Goal: Transaction & Acquisition: Purchase product/service

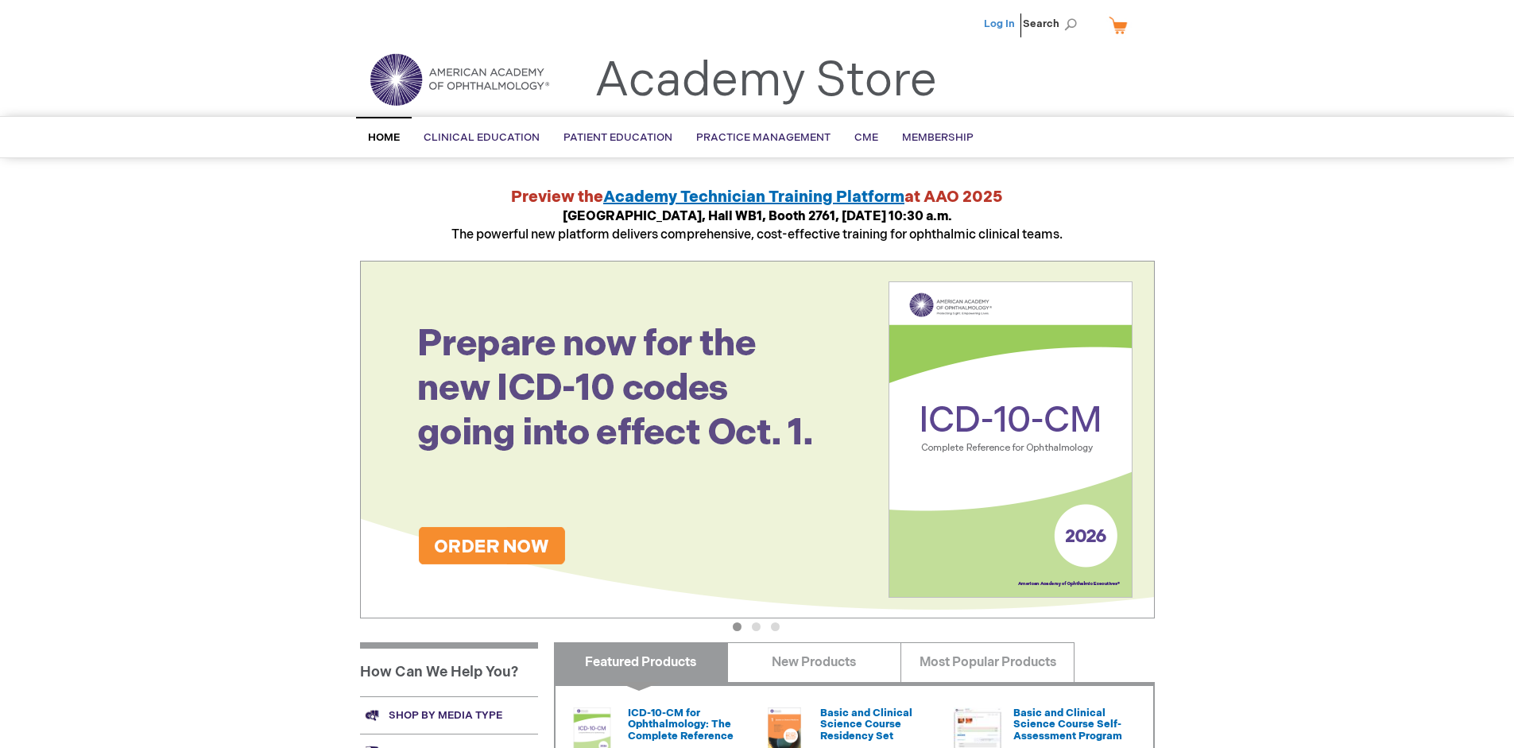
click at [1000, 24] on link "Log In" at bounding box center [999, 23] width 31 height 13
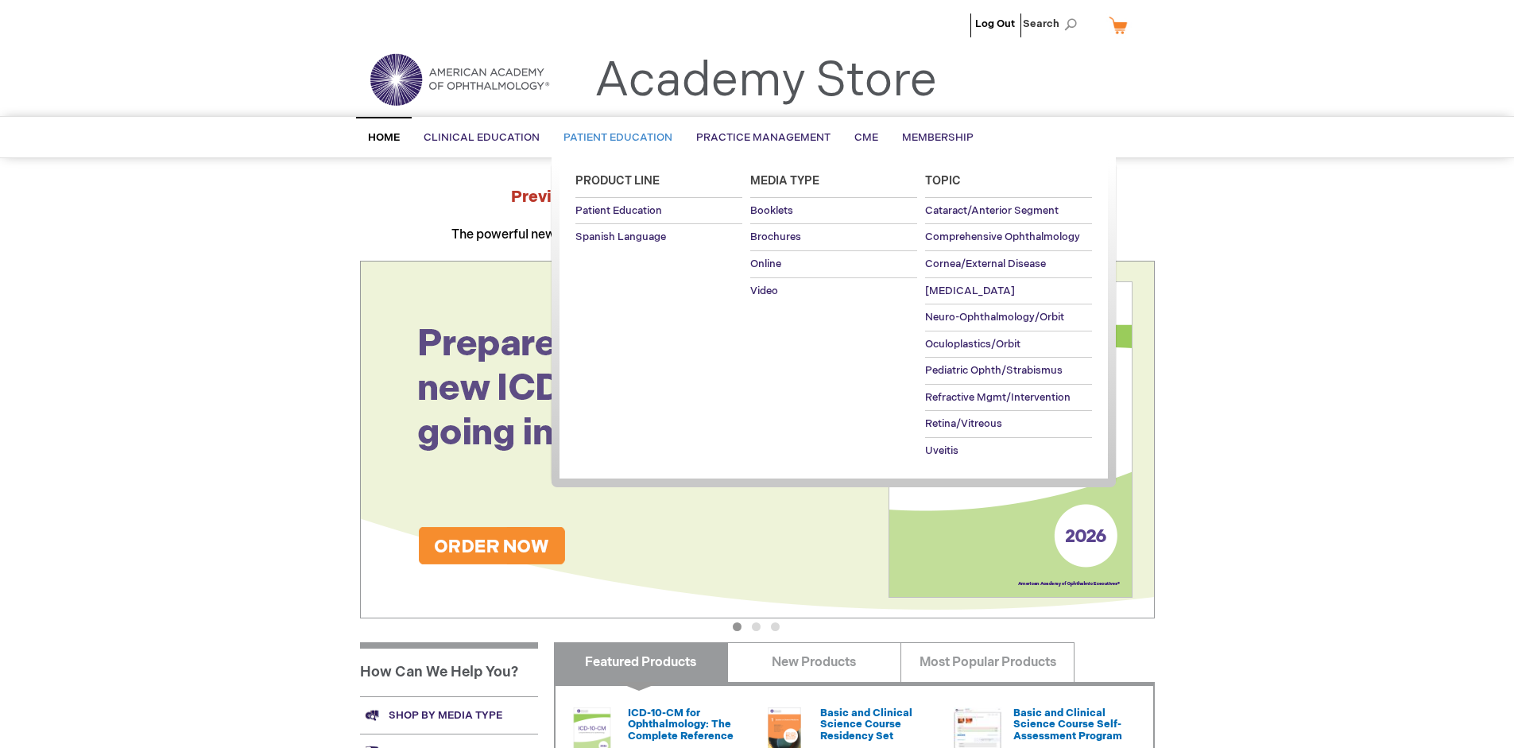
click at [613, 137] on span "Patient Education" at bounding box center [617, 137] width 109 height 13
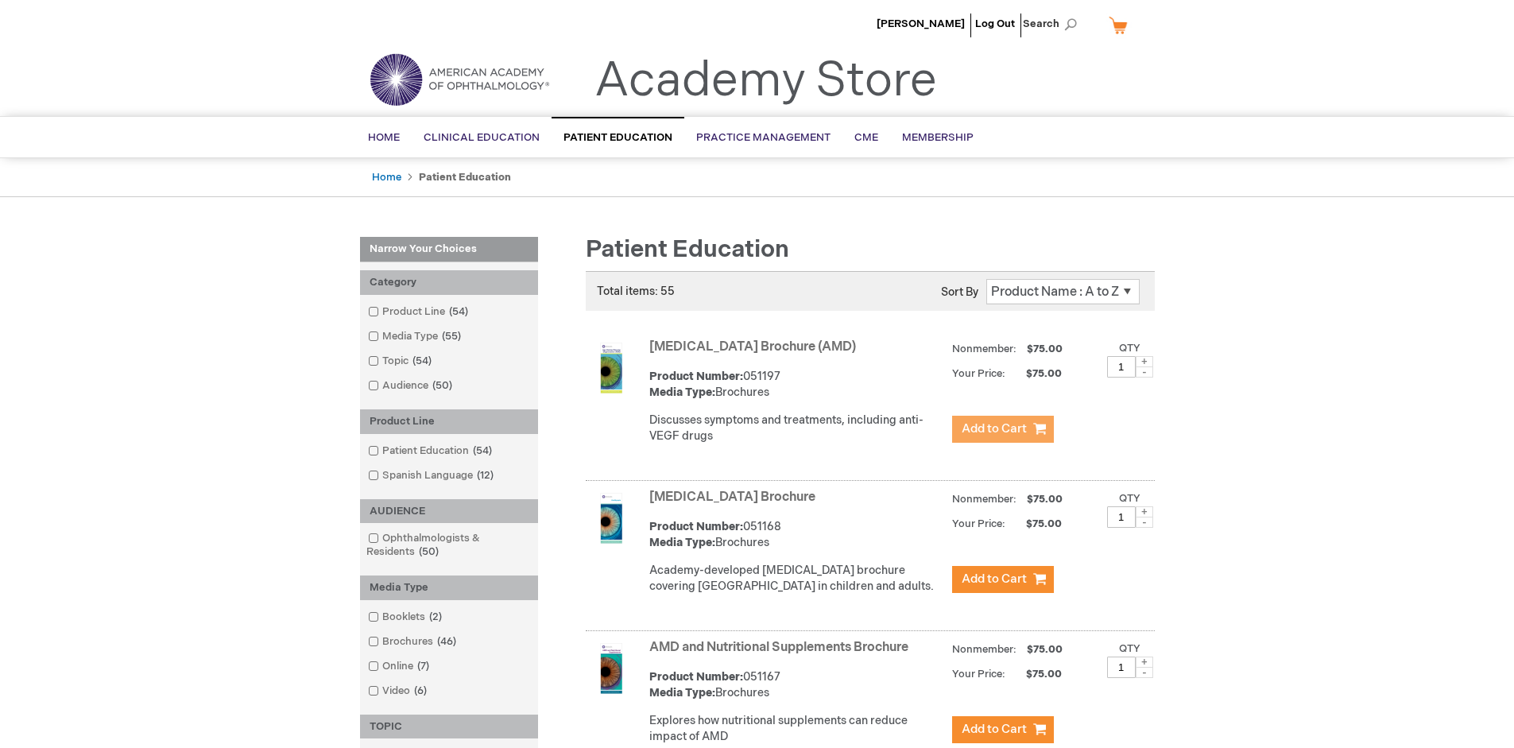
click at [1002, 429] on span "Add to Cart" at bounding box center [994, 428] width 65 height 15
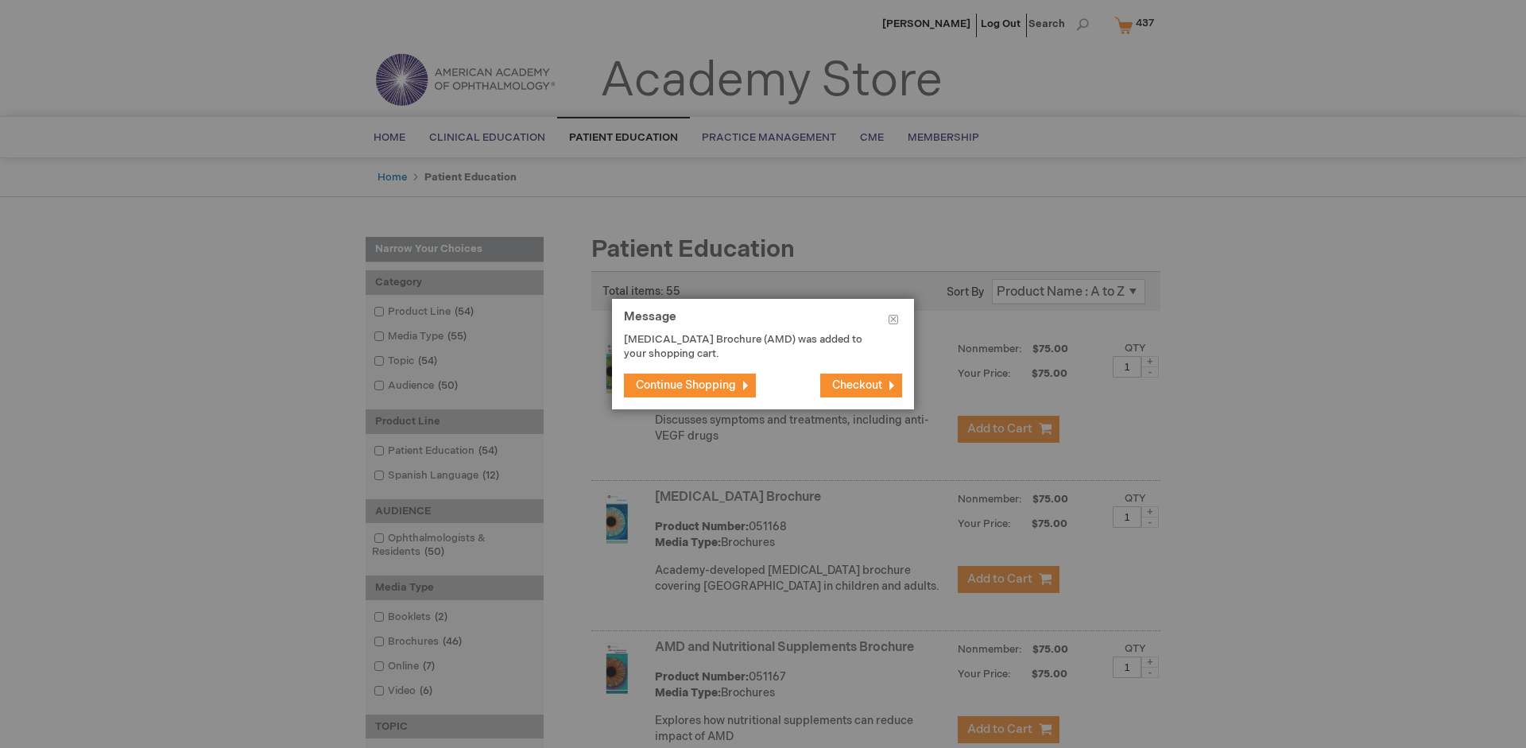
click at [686, 385] on span "Continue Shopping" at bounding box center [686, 385] width 100 height 14
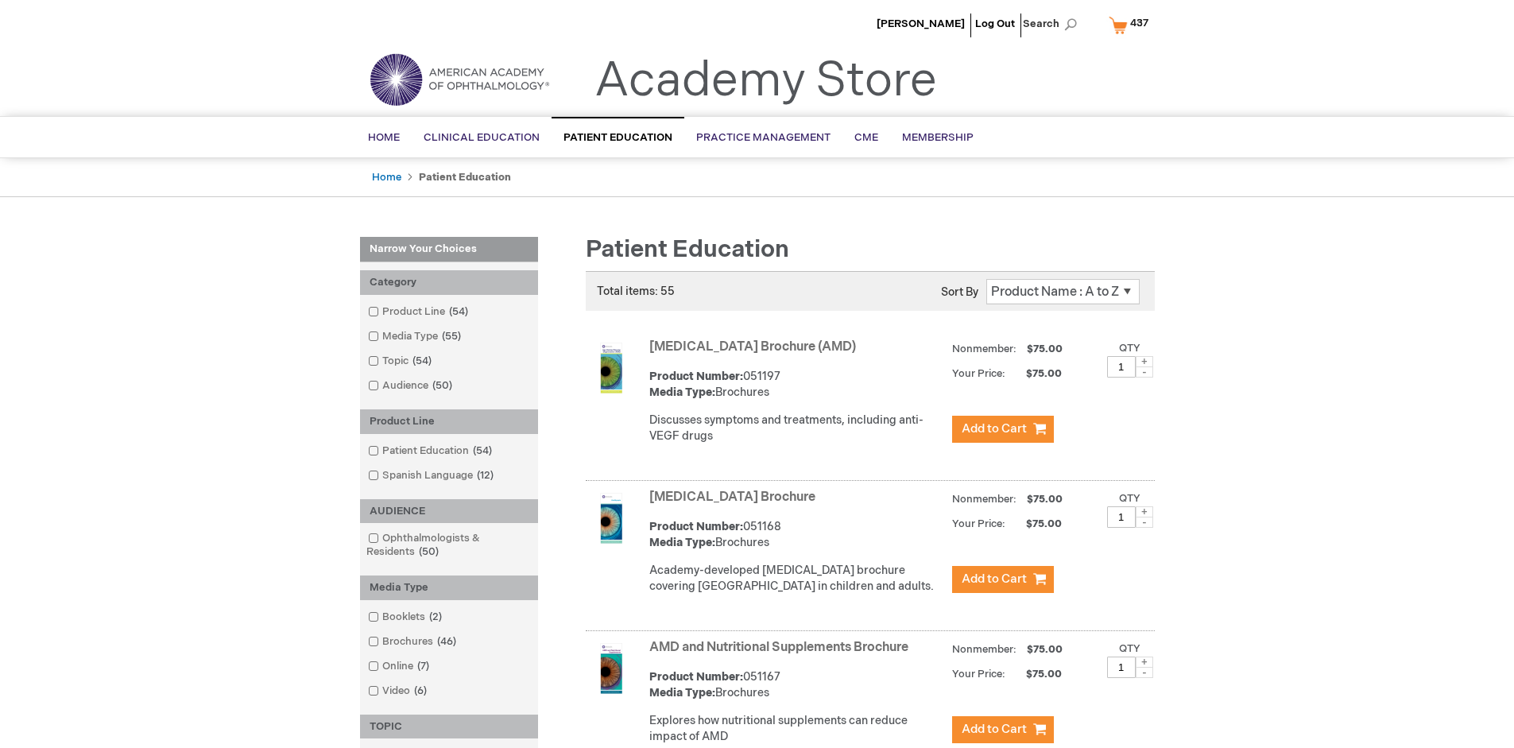
click at [782, 655] on link "AMD and Nutritional Supplements Brochure" at bounding box center [778, 647] width 259 height 15
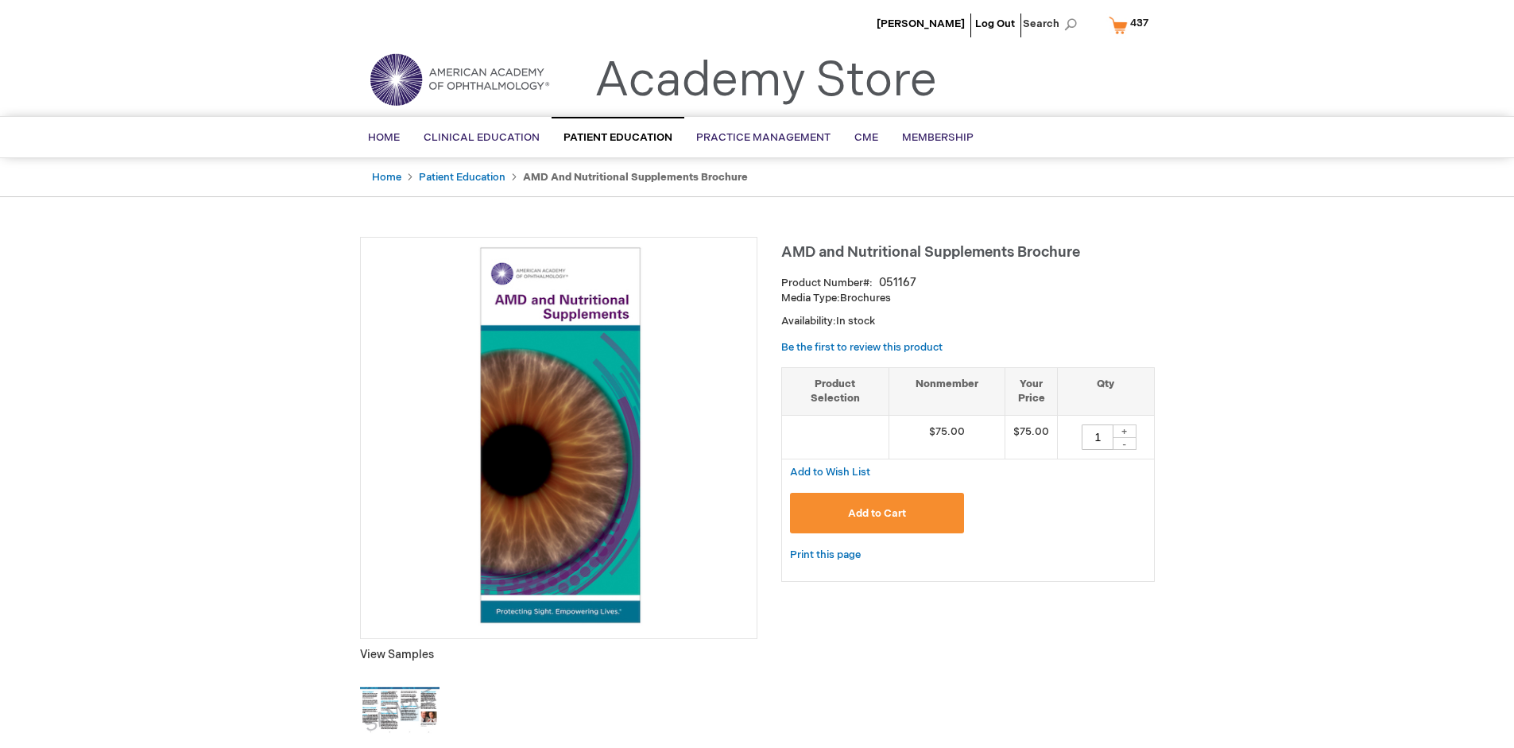
type input "1"
click at [876, 513] on span "Add to Cart" at bounding box center [877, 513] width 58 height 13
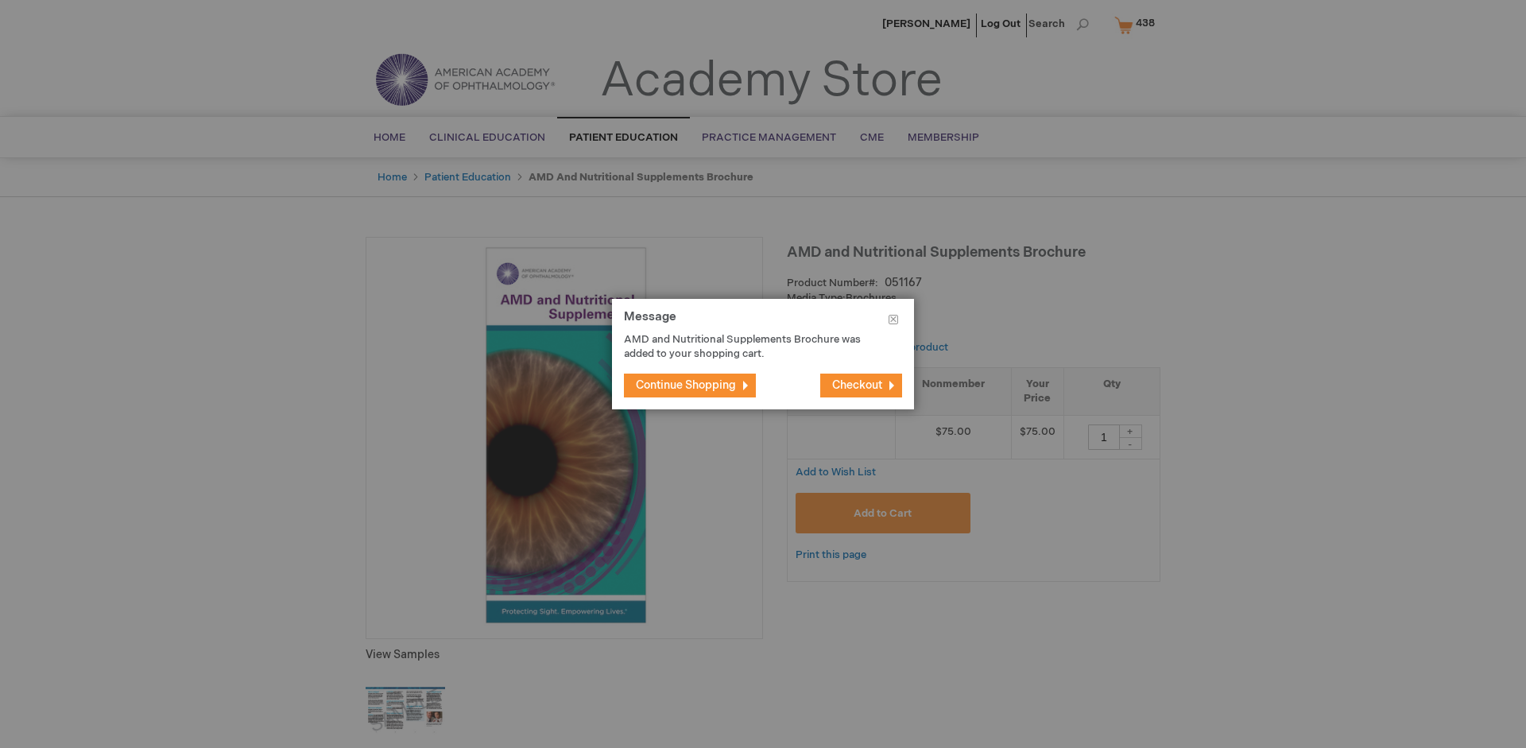
click at [686, 385] on span "Continue Shopping" at bounding box center [686, 385] width 100 height 14
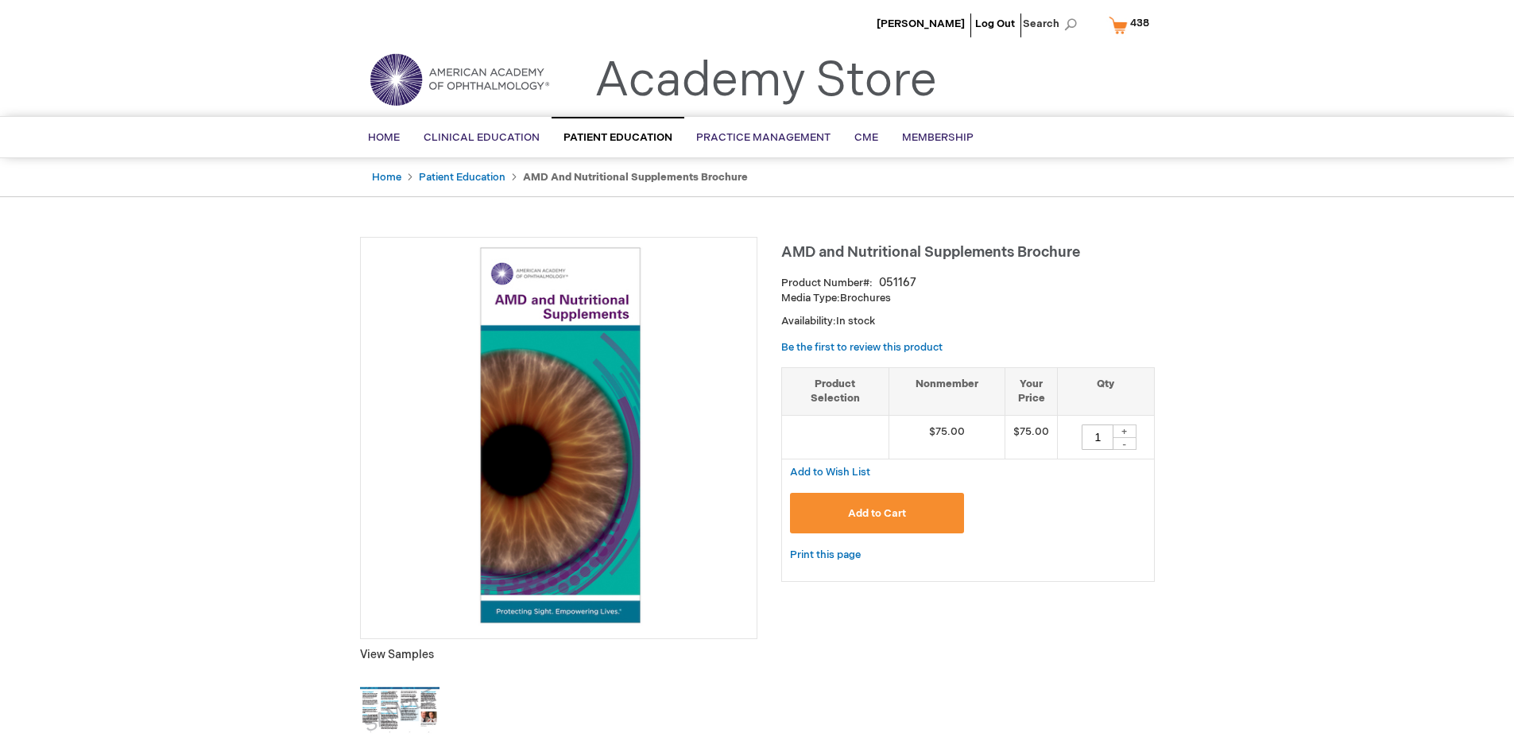
click at [1132, 25] on span "438" at bounding box center [1139, 23] width 19 height 13
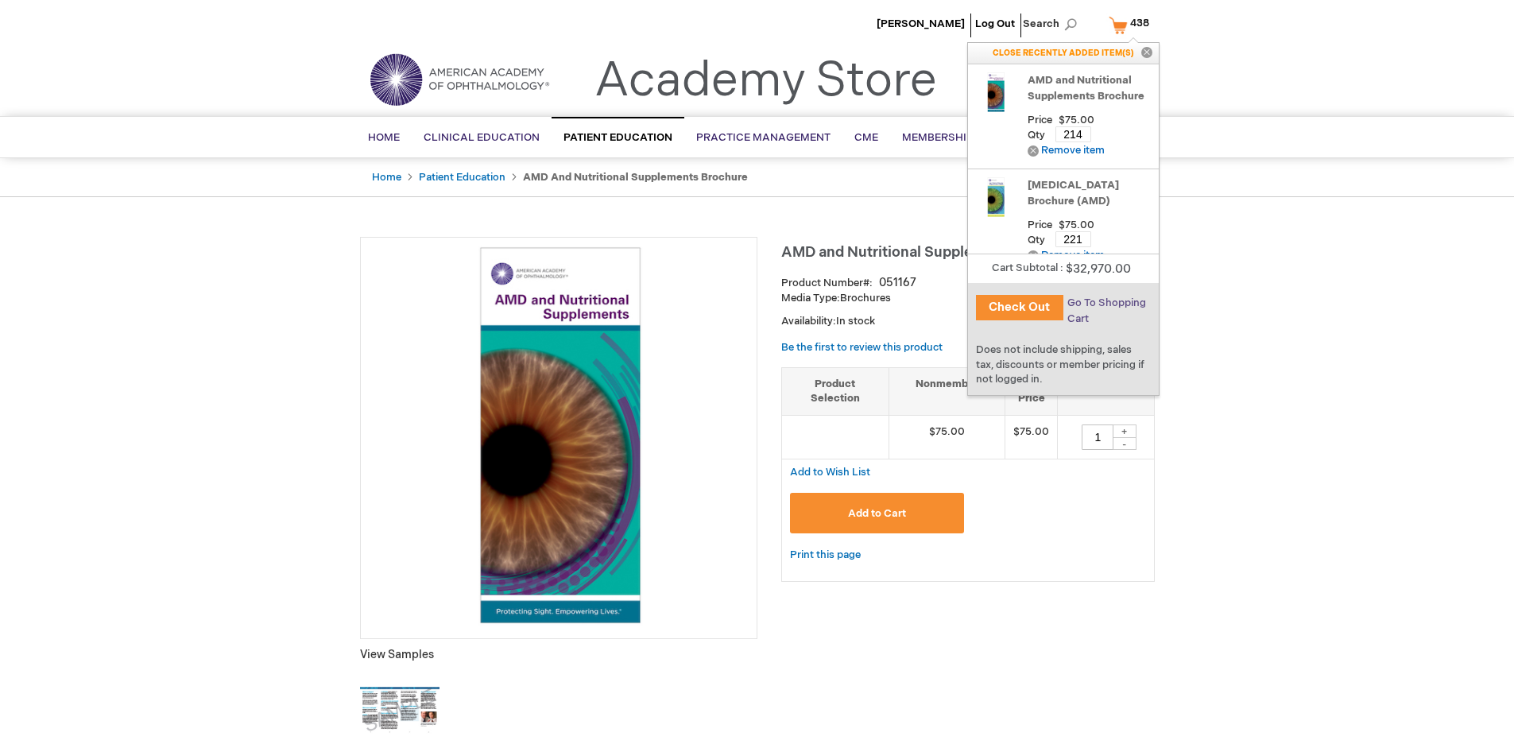
click at [1105, 303] on span "Go To Shopping Cart" at bounding box center [1106, 310] width 79 height 29
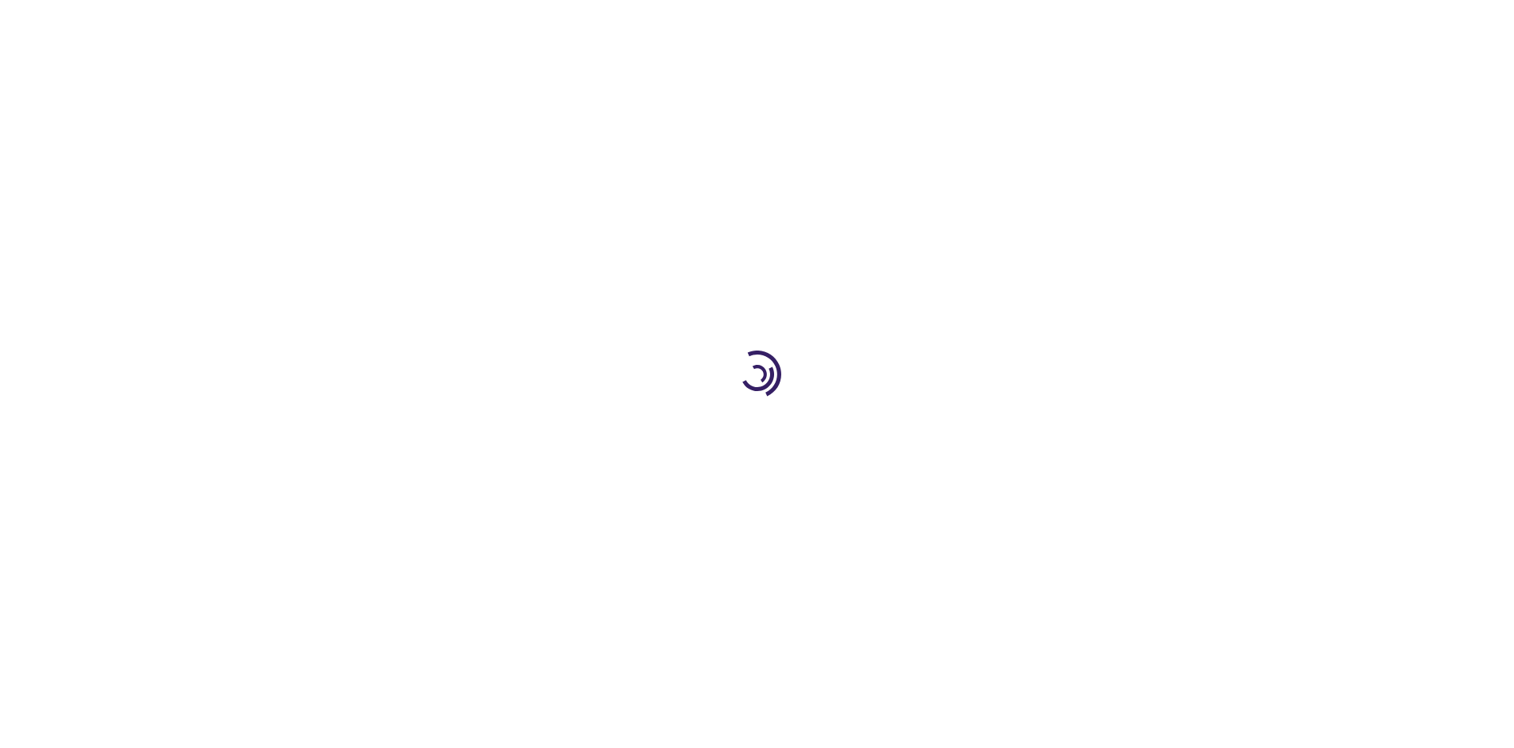
select select "US"
select select "41"
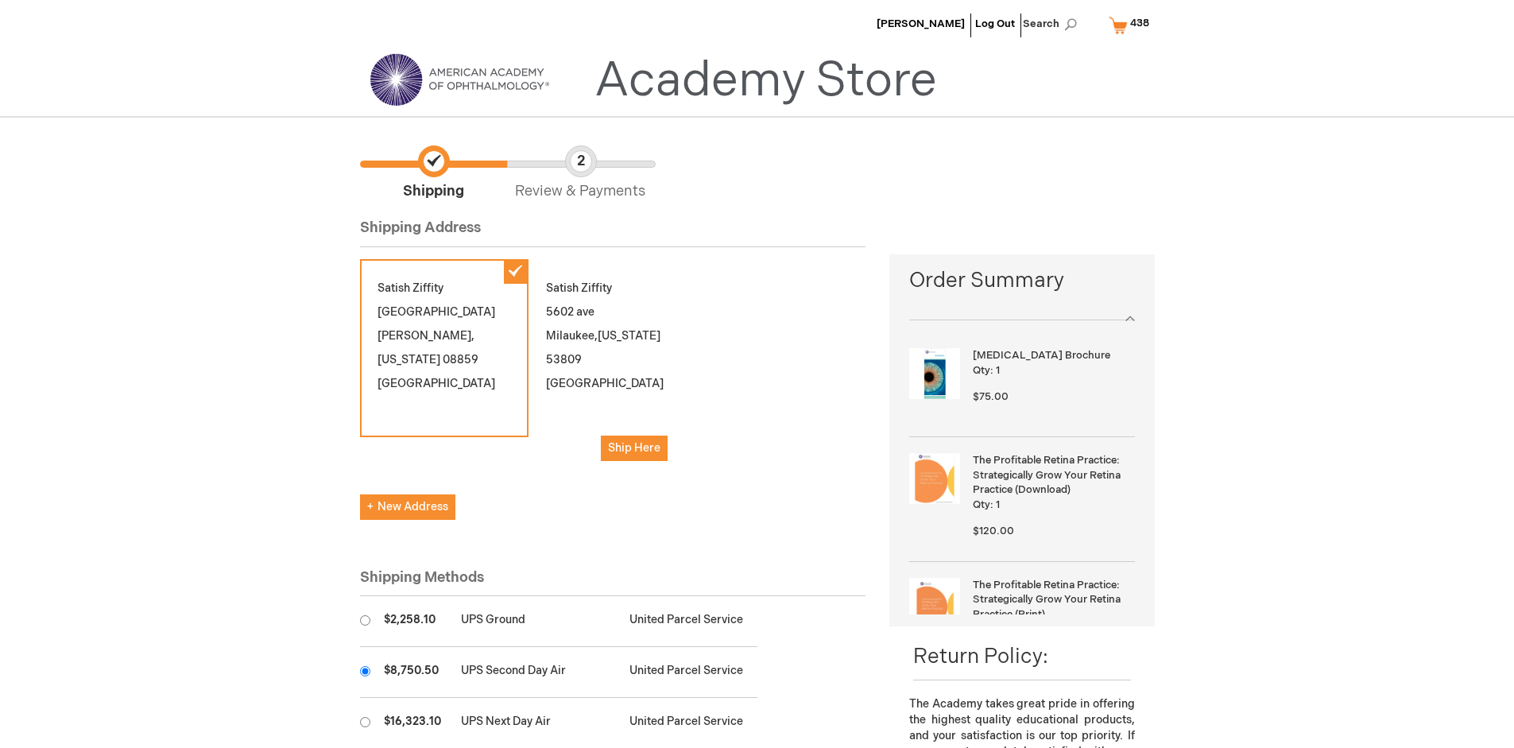
click at [365, 671] on input "radio" at bounding box center [365, 671] width 10 height 10
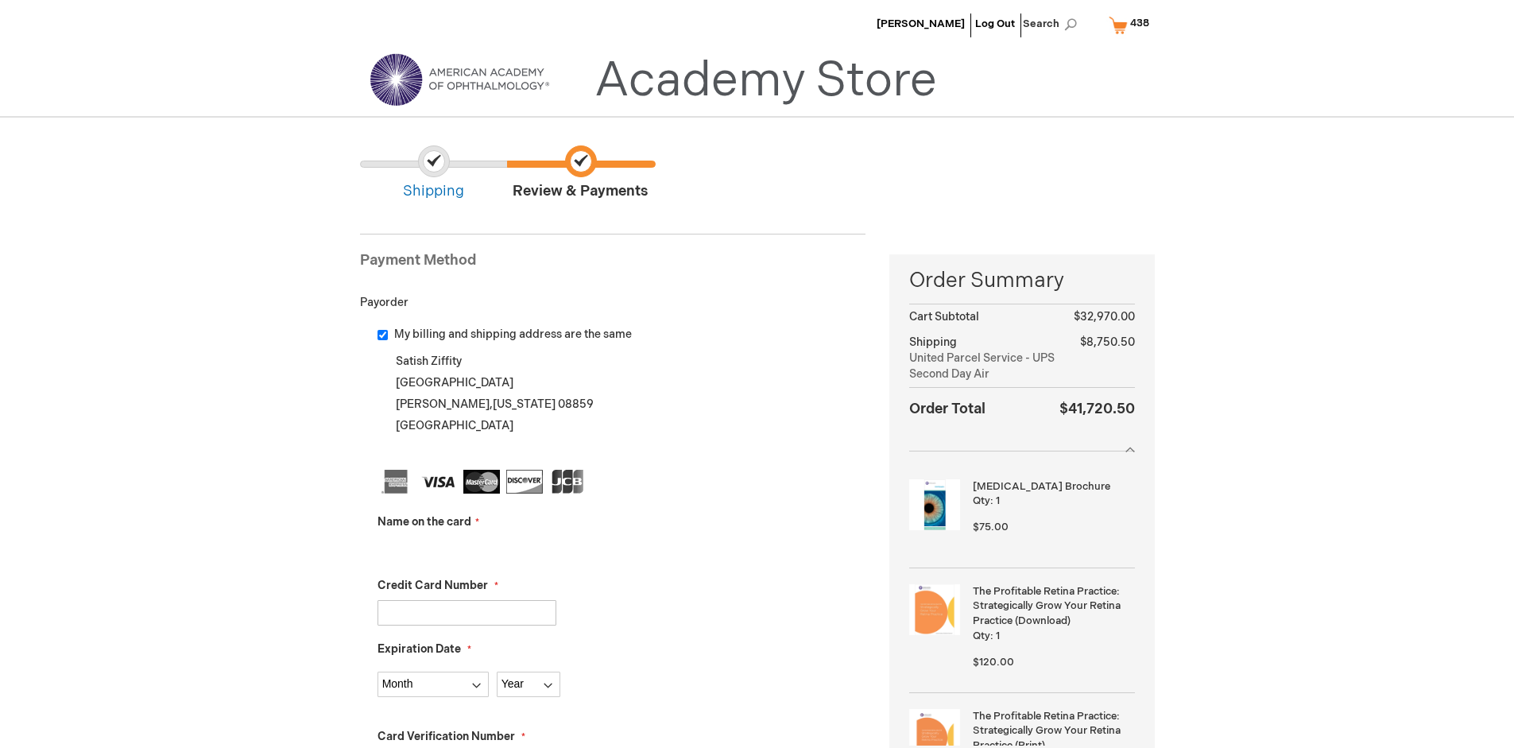
click at [466, 548] on input "Name on the card" at bounding box center [466, 548] width 179 height 25
